Goal: Task Accomplishment & Management: Complete application form

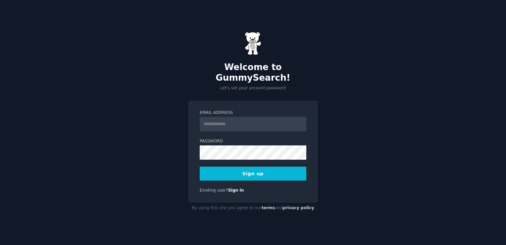
click at [229, 117] on input "Email Address" at bounding box center [253, 124] width 107 height 15
type input "**********"
click at [228, 171] on button "Sign up" at bounding box center [253, 173] width 107 height 14
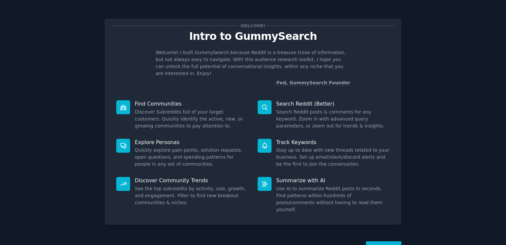
click at [387, 241] on button "Next" at bounding box center [383, 249] width 35 height 16
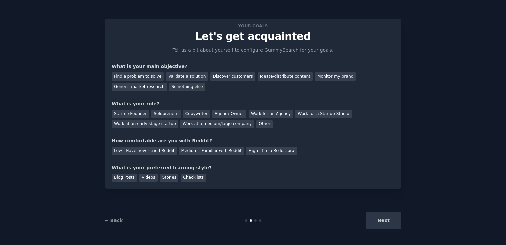
click at [378, 222] on div "Next" at bounding box center [352, 220] width 99 height 16
click at [167, 83] on div "General market research" at bounding box center [139, 87] width 55 height 8
click at [181, 123] on div "Work at a medium/large company" at bounding box center [218, 124] width 74 height 8
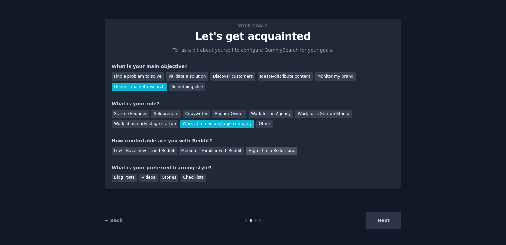
click at [276, 149] on div "High - I'm a Reddit pro" at bounding box center [272, 150] width 50 height 8
click at [127, 178] on div "Blog Posts" at bounding box center [125, 177] width 26 height 8
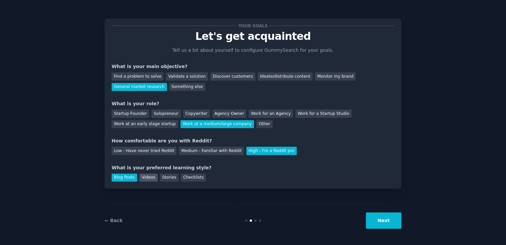
click at [141, 178] on div "Videos" at bounding box center [148, 177] width 18 height 8
click at [129, 177] on div "Blog Posts" at bounding box center [125, 177] width 26 height 8
click at [390, 221] on button "Next" at bounding box center [383, 220] width 35 height 16
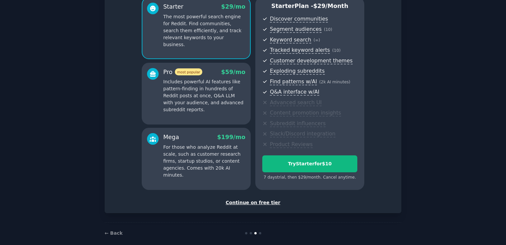
scroll to position [66, 0]
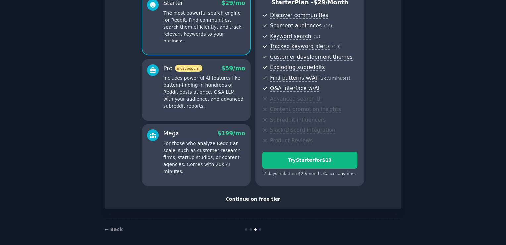
click at [261, 198] on div "Continue on free tier" at bounding box center [253, 198] width 283 height 7
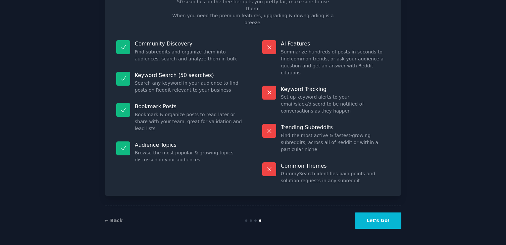
scroll to position [13, 0]
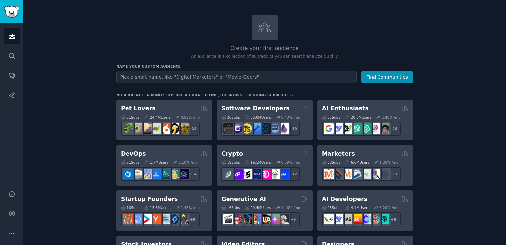
scroll to position [28, 0]
